Goal: Task Accomplishment & Management: Manage account settings

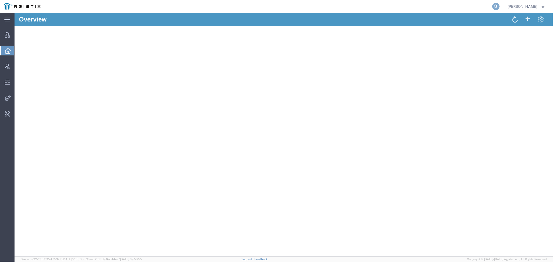
click at [500, 7] on icon at bounding box center [495, 6] width 7 height 7
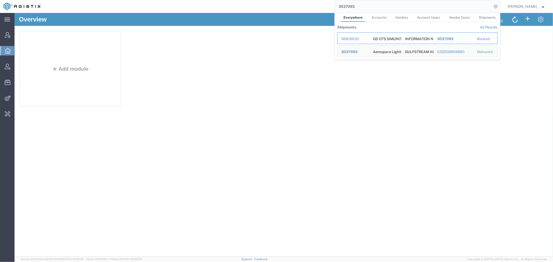
click at [355, 38] on div "56816635" at bounding box center [353, 38] width 25 height 5
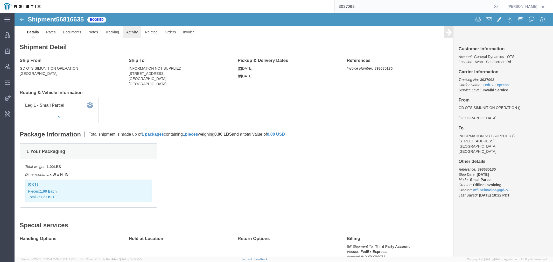
click link "Activity"
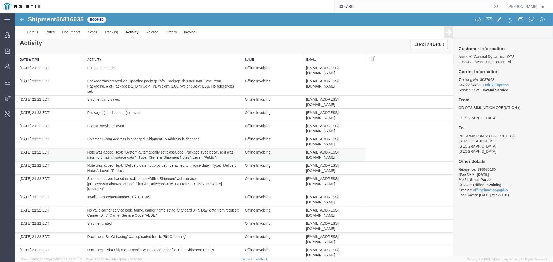
scroll to position [8, 0]
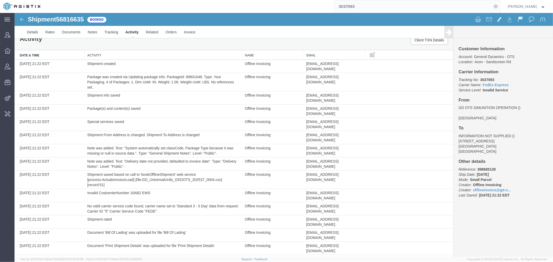
drag, startPoint x: 171, startPoint y: 246, endPoint x: 94, endPoint y: 247, distance: 76.7
drag, startPoint x: 93, startPoint y: 247, endPoint x: 172, endPoint y: 247, distance: 79.1
copy td "GD_UniversalUnify_GEDOTS_202537_0004.csv"
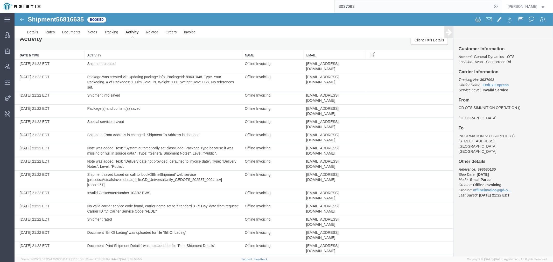
click at [483, 78] on b "3037093" at bounding box center [487, 80] width 14 height 4
copy b "3037093"
click at [190, 32] on link "Invoice" at bounding box center [189, 32] width 19 height 12
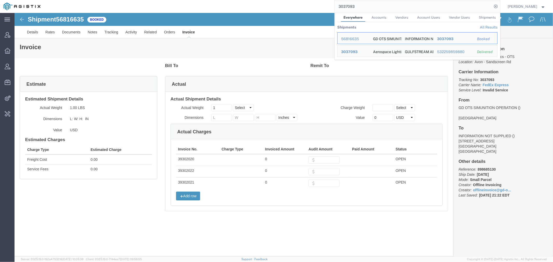
drag, startPoint x: 274, startPoint y: 5, endPoint x: 249, endPoint y: 5, distance: 24.6
click at [262, 5] on div "3037093 Everywhere Accounts Vendors Account Users Vendor Users Shipments Shipme…" at bounding box center [272, 6] width 456 height 13
paste input "56662398"
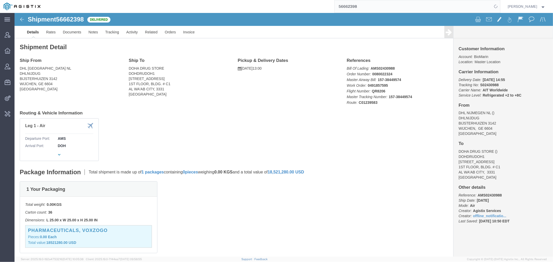
click p "Pieces: 0.00 Each"
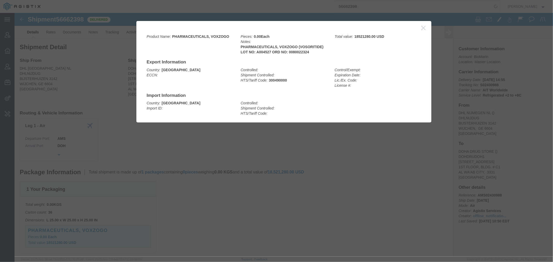
click icon "button"
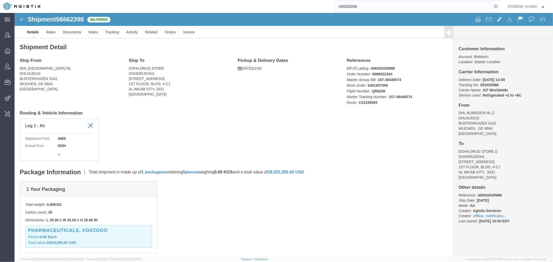
click at [351, 6] on input "56662398" at bounding box center [414, 6] width 158 height 12
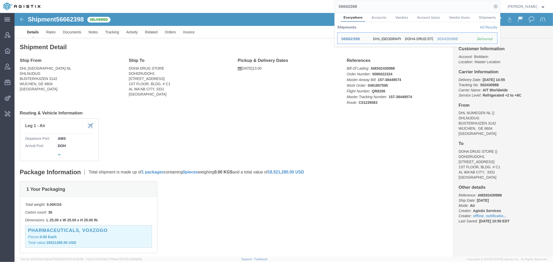
click at [351, 6] on input "56662398" at bounding box center [414, 6] width 158 height 12
paste input "56820111"
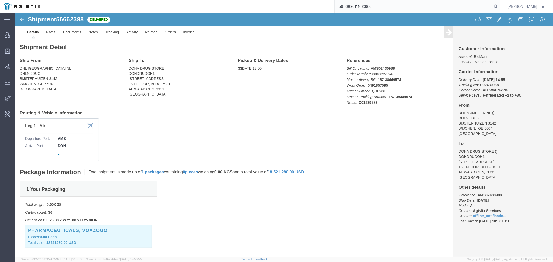
click at [351, 6] on input "565682011162398" at bounding box center [414, 6] width 158 height 12
click at [352, 6] on input "565682011162398" at bounding box center [414, 6] width 158 height 12
paste input "820111"
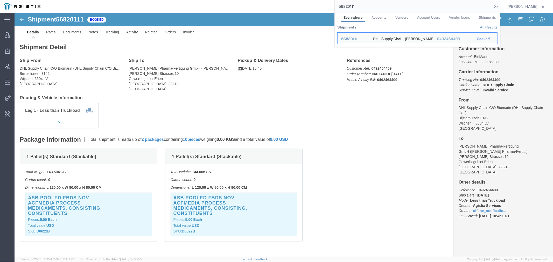
drag, startPoint x: 393, startPoint y: 11, endPoint x: 231, endPoint y: 6, distance: 162.1
click at [248, 11] on div "56820111 Everywhere Accounts Vendors Account Users Vendor Users Shipments Shipm…" at bounding box center [272, 6] width 456 height 13
paste input "113761"
drag, startPoint x: 283, startPoint y: 5, endPoint x: 206, endPoint y: 8, distance: 77.3
click at [222, 5] on div "113761 Everywhere Accounts Vendors Account Users Vendor Users Shipments Shipmen…" at bounding box center [272, 6] width 456 height 13
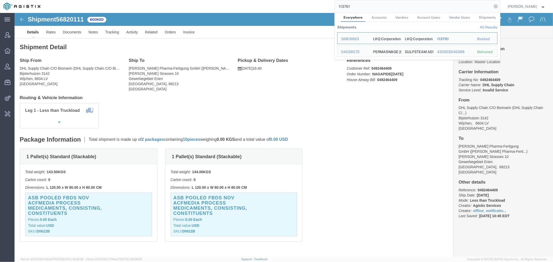
paste input "5680798"
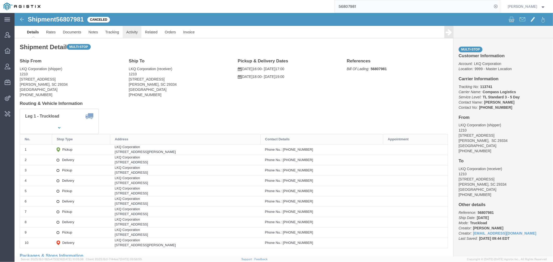
click link "Activity"
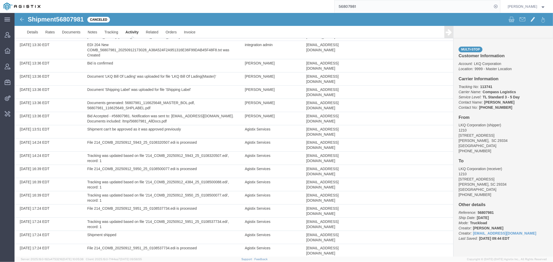
scroll to position [286, 0]
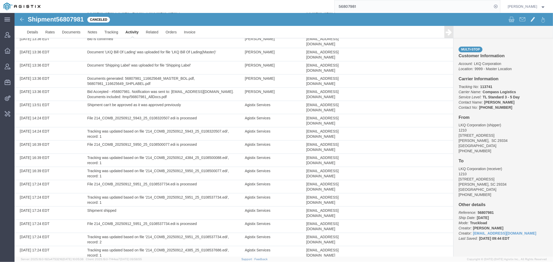
drag, startPoint x: 409, startPoint y: 4, endPoint x: 263, endPoint y: 9, distance: 145.8
click at [270, 7] on div "56807981" at bounding box center [272, 6] width 456 height 13
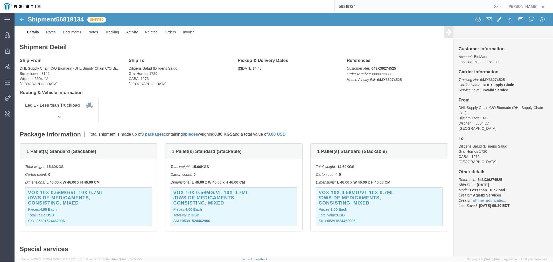
click div "VOX 10X 0.56MG/VL 10X 0.7ML /DWS DE Medicaments, consisting, mixed Pieces: 4.00…"
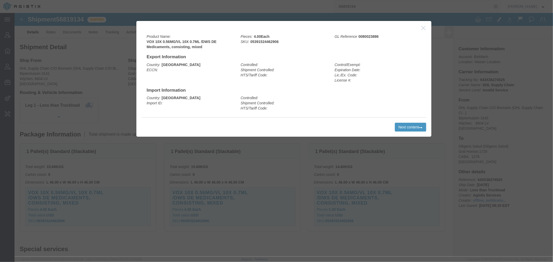
click icon "button"
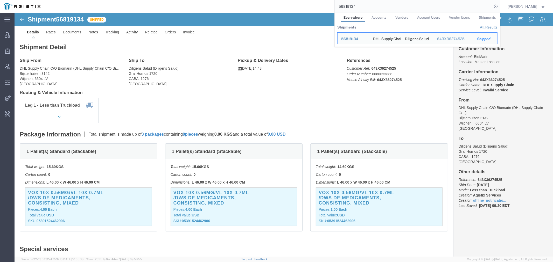
drag, startPoint x: 376, startPoint y: 5, endPoint x: 198, endPoint y: 10, distance: 177.9
click at [203, 8] on div "56819134 Everywhere Accounts Vendors Account Users Vendor Users Shipments Shipm…" at bounding box center [272, 6] width 456 height 13
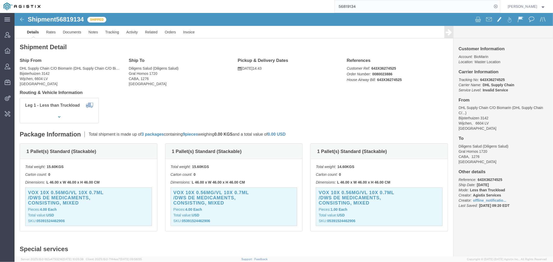
paste input "7912"
type input "56791234"
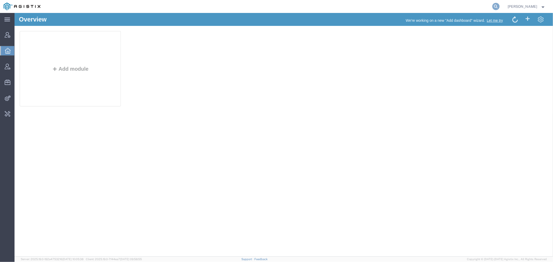
click at [500, 7] on icon at bounding box center [495, 6] width 7 height 7
click at [357, 11] on input "search" at bounding box center [414, 6] width 158 height 12
type input "syneos"
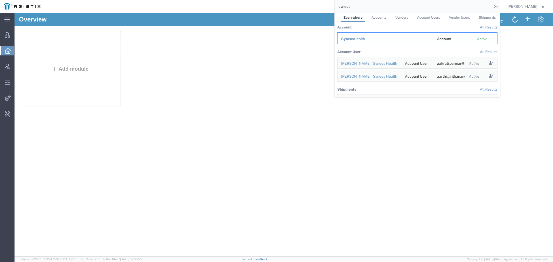
click at [351, 39] on span "Syneos" at bounding box center [347, 39] width 13 height 4
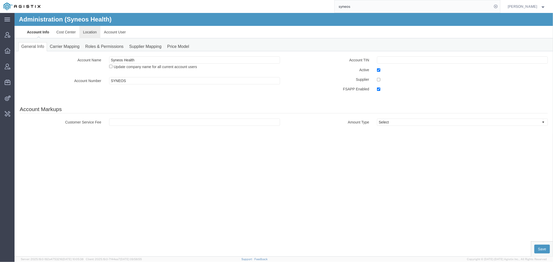
click at [90, 31] on link "Location" at bounding box center [89, 32] width 21 height 12
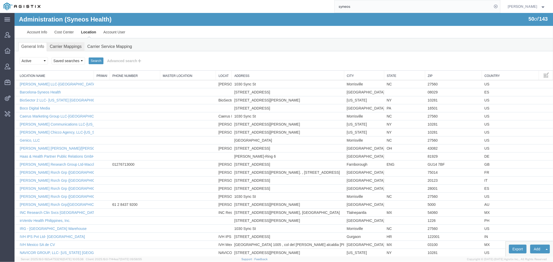
click at [70, 45] on link "Carrier Mappings" at bounding box center [66, 46] width 38 height 9
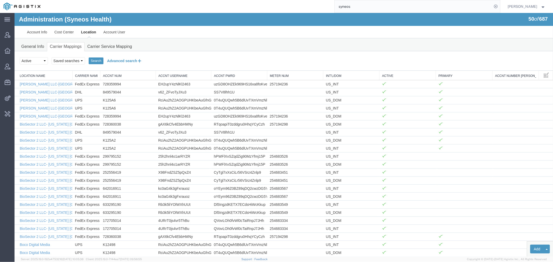
click at [122, 60] on button "Advanced search" at bounding box center [124, 60] width 42 height 9
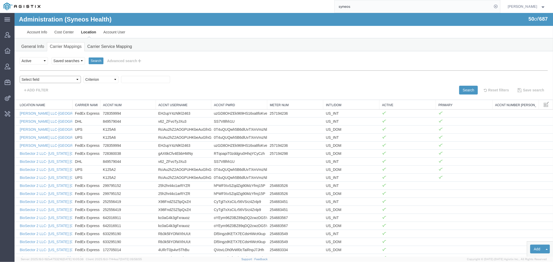
click at [43, 79] on select "Select field Accnt Num Accnt Number Alias Accnt Username Carrier Name Int'l/Dom…" at bounding box center [49, 79] width 61 height 7
select select "locationName"
click at [19, 76] on select "Select field Accnt Num Accnt Number Alias Accnt Username Carrier Name Int'l/Dom…" at bounding box center [49, 79] width 61 height 7
drag, startPoint x: 72, startPoint y: 78, endPoint x: 75, endPoint y: 83, distance: 5.7
click at [83, 79] on select "Criterion contains does not contain is is blank is not blank starts with" at bounding box center [100, 79] width 35 height 7
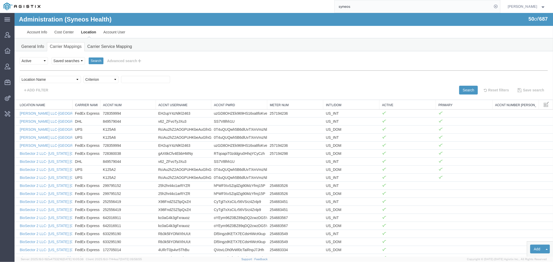
select select "contains"
click at [83, 76] on select "Criterion contains does not contain is is blank is not blank starts with" at bounding box center [100, 79] width 35 height 7
click at [121, 79] on input "text" at bounding box center [145, 79] width 49 height 7
type input "germany"
click at [464, 90] on button "Search" at bounding box center [468, 90] width 19 height 9
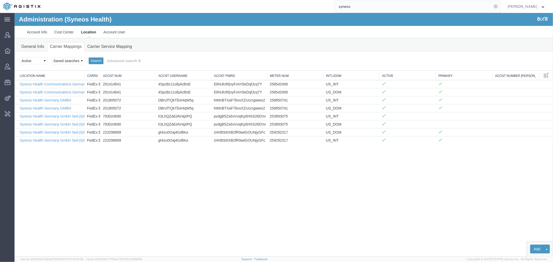
drag, startPoint x: 72, startPoint y: 74, endPoint x: 120, endPoint y: 74, distance: 47.7
click at [120, 74] on div "Location Name Carrier Name Accnt Num Accnt Username Accnt Pwrd Meter Num Int'l/…" at bounding box center [283, 108] width 538 height 74
drag, startPoint x: 55, startPoint y: 100, endPoint x: 73, endPoint y: 102, distance: 17.4
click at [55, 100] on link "Syneos Health Germany GMBH" at bounding box center [44, 100] width 51 height 4
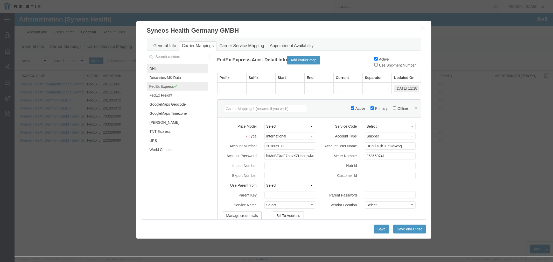
click at [160, 68] on link "DHL" at bounding box center [176, 68] width 61 height 9
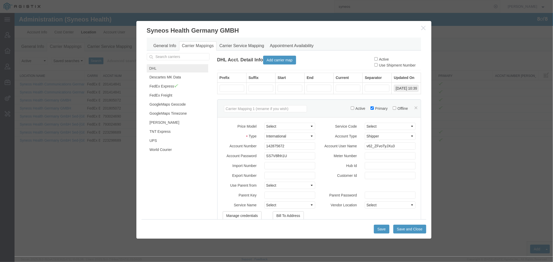
click at [369, 59] on div "DHL Acct. Detail Info Add carrier map Active Use Shipment Number" at bounding box center [319, 61] width 204 height 17
click at [374, 58] on input "Active" at bounding box center [375, 58] width 3 height 3
checkbox input "true"
click at [383, 229] on button "Save" at bounding box center [382, 229] width 16 height 9
click at [276, 145] on input "142875672" at bounding box center [289, 145] width 51 height 7
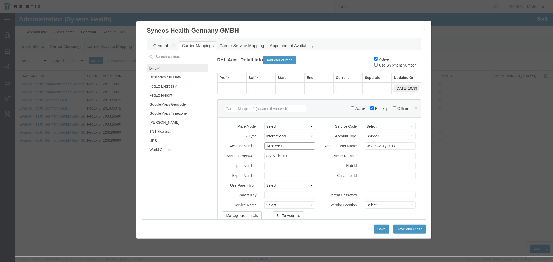
click at [276, 145] on input "142875672" at bounding box center [289, 145] width 51 height 7
drag, startPoint x: 372, startPoint y: 59, endPoint x: 402, endPoint y: 47, distance: 32.3
click at [374, 59] on input "Active" at bounding box center [375, 58] width 3 height 3
checkbox input "false"
click at [422, 27] on icon "button" at bounding box center [423, 27] width 4 height 4
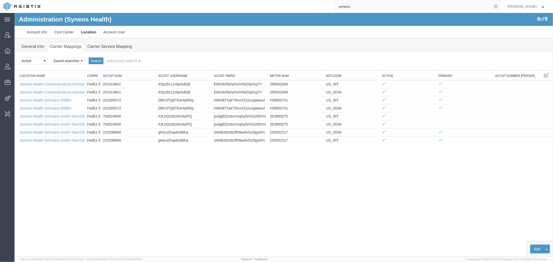
drag, startPoint x: 362, startPoint y: 5, endPoint x: 233, endPoint y: 4, distance: 129.1
click at [276, 4] on div "syneos" at bounding box center [272, 6] width 456 height 13
paste input "52930627"
type input "52930627"
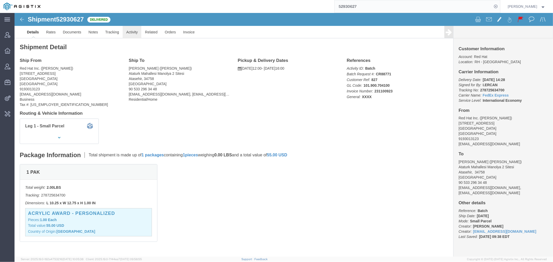
click link "Activity"
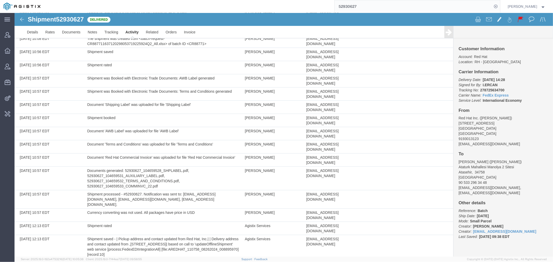
scroll to position [167, 0]
